Goal: Complete application form

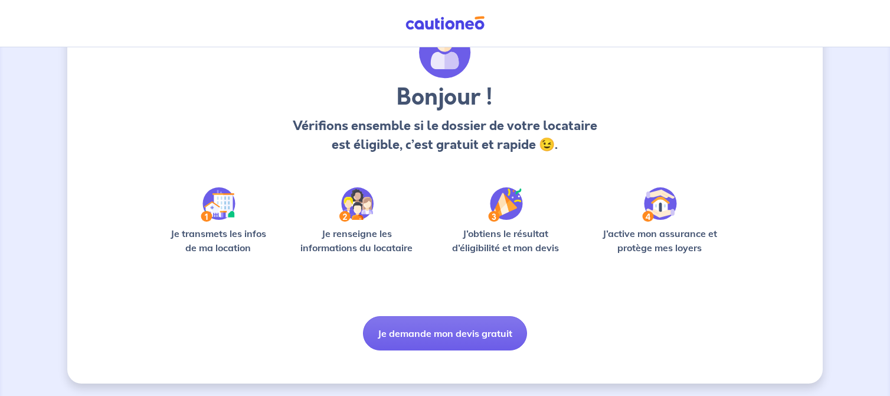
scroll to position [64, 0]
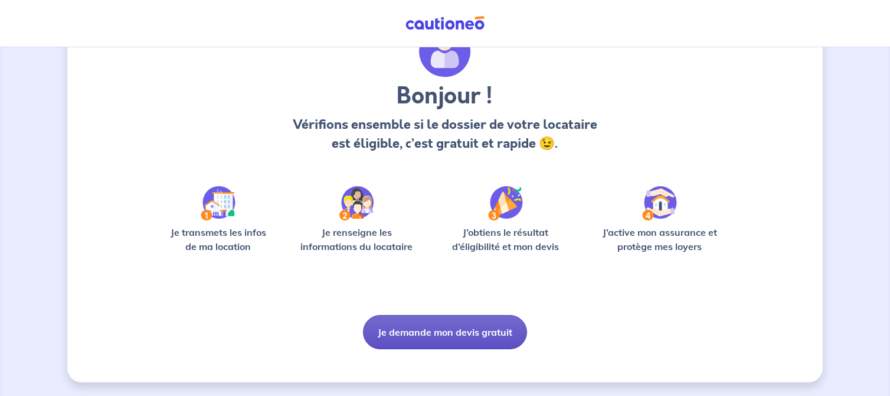
click at [436, 338] on button "Je demande mon devis gratuit" at bounding box center [445, 332] width 164 height 34
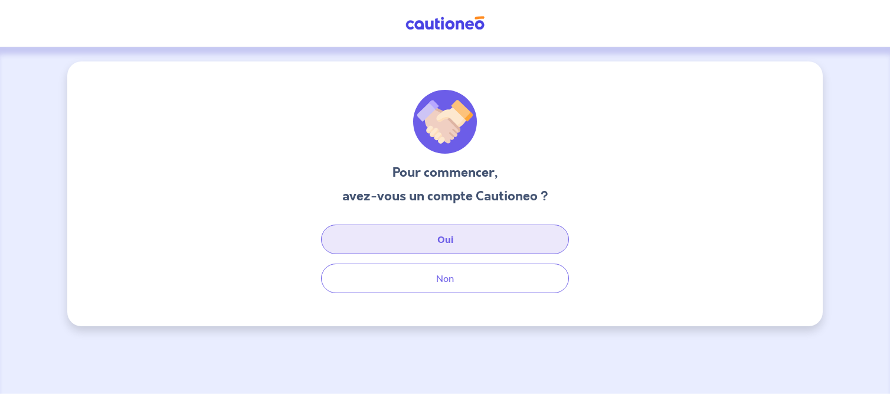
click at [422, 246] on button "Oui" at bounding box center [445, 239] width 248 height 30
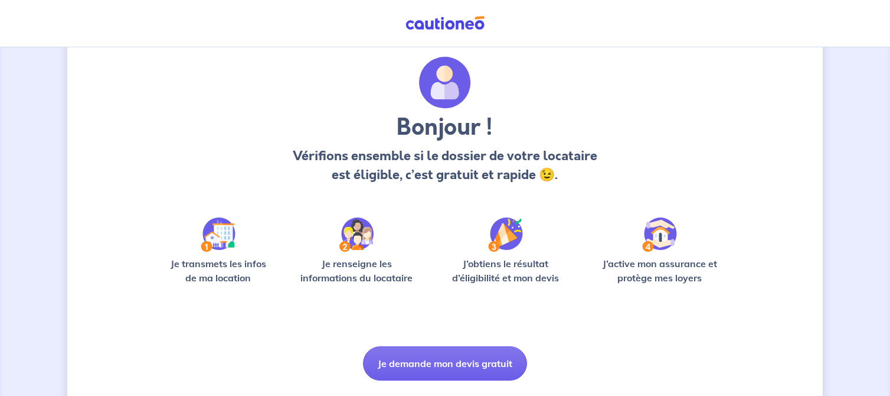
scroll to position [64, 0]
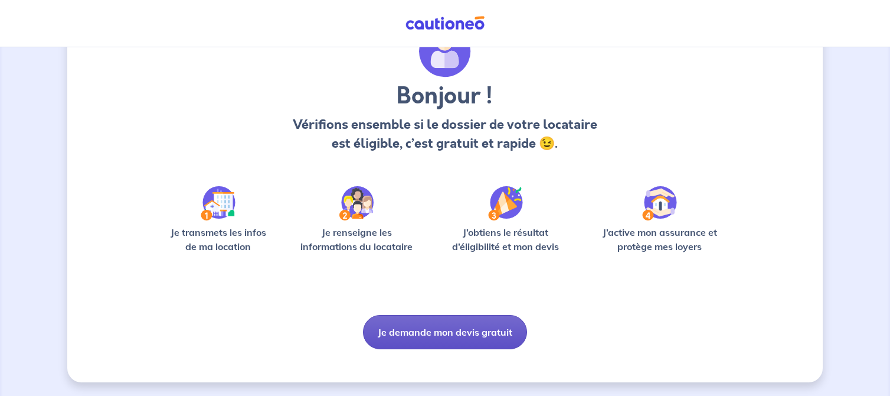
click at [405, 339] on button "Je demande mon devis gratuit" at bounding box center [445, 332] width 164 height 34
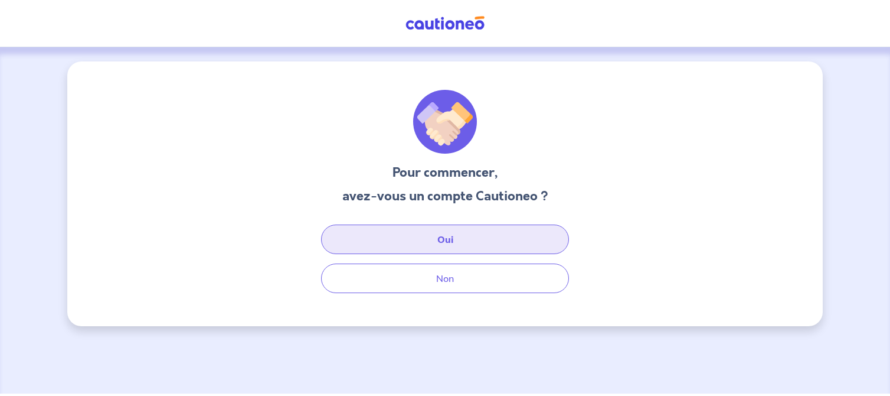
click at [410, 247] on button "Oui" at bounding box center [445, 239] width 248 height 30
